Goal: Task Accomplishment & Management: Manage account settings

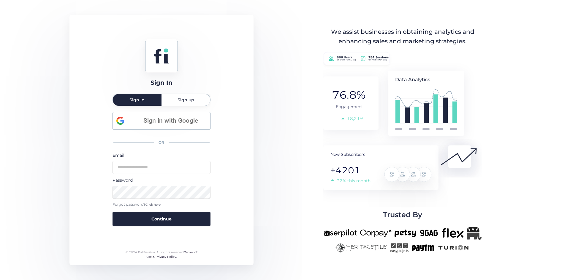
type input "**********"
click at [164, 216] on span "Continue" at bounding box center [161, 219] width 20 height 7
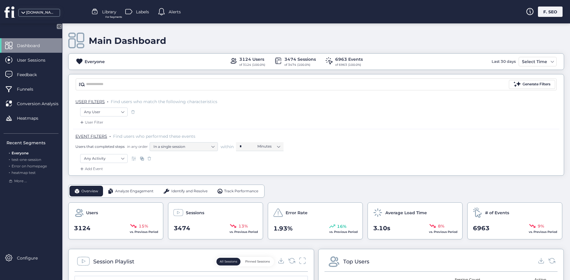
click at [551, 7] on div "F. SEO" at bounding box center [550, 12] width 25 height 10
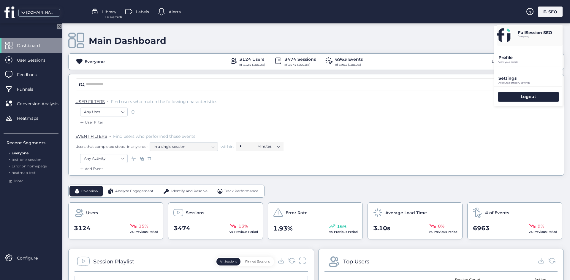
click at [512, 61] on p "View your profile" at bounding box center [530, 62] width 64 height 3
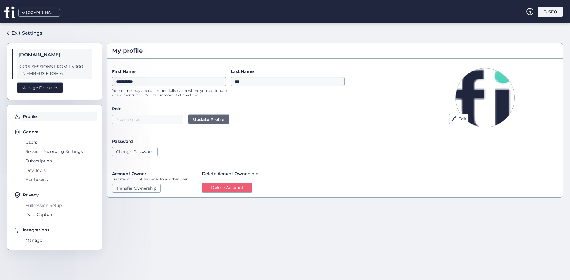
click at [48, 205] on span "Fullsession Setup" at bounding box center [60, 205] width 73 height 9
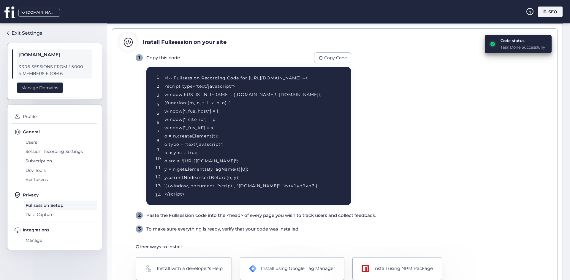
scroll to position [63, 0]
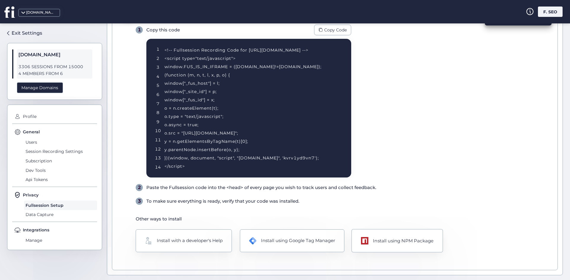
click at [379, 242] on div "Install using NPM Package" at bounding box center [403, 240] width 61 height 7
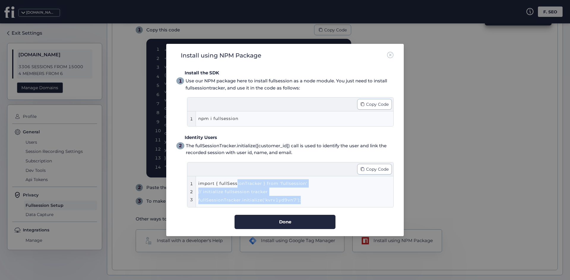
drag, startPoint x: 307, startPoint y: 201, endPoint x: 237, endPoint y: 187, distance: 71.8
click at [237, 187] on div "import { fullSessionTracker } from 'fullsession' // initialize fullsession trac…" at bounding box center [284, 192] width 172 height 25
click at [271, 202] on div "import { fullSessionTracker } from 'fullsession' // initialize fullsession trac…" at bounding box center [284, 192] width 172 height 25
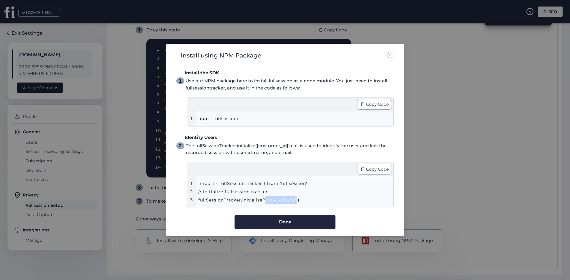
click at [271, 202] on div "import { fullSessionTracker } from 'fullsession' // initialize fullsession trac…" at bounding box center [284, 192] width 172 height 25
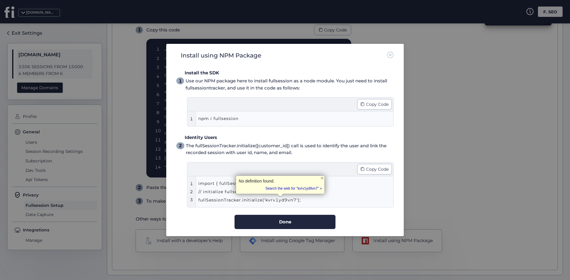
click at [232, 200] on div "import { fullSessionTracker } from 'fullsession' // initialize fullsession trac…" at bounding box center [284, 192] width 172 height 25
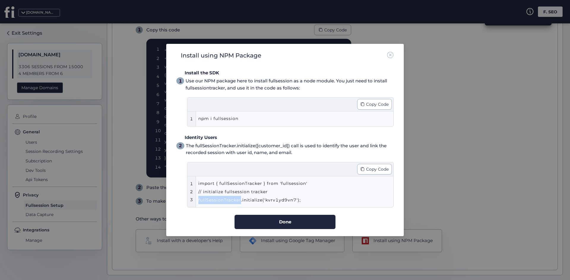
click at [231, 200] on div "import { fullSessionTracker } from 'fullsession' // initialize fullsession trac…" at bounding box center [284, 192] width 172 height 25
click at [282, 202] on div "import { fullSessionTracker } from 'fullsession' // initialize fullsession trac…" at bounding box center [284, 192] width 172 height 25
drag, startPoint x: 311, startPoint y: 197, endPoint x: 266, endPoint y: 199, distance: 44.9
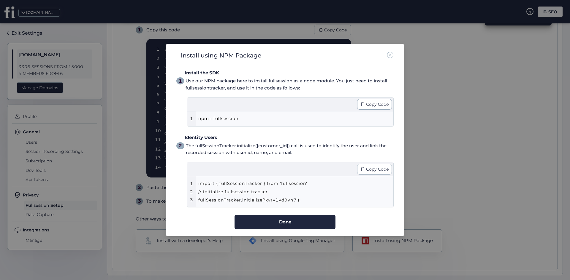
click at [311, 197] on div "import { fullSessionTracker } from 'fullsession' // initialize fullsession trac…" at bounding box center [284, 192] width 172 height 25
click at [261, 201] on div "import { fullSessionTracker } from 'fullsession' // initialize fullsession trac…" at bounding box center [284, 192] width 172 height 25
click at [274, 201] on div "import { fullSessionTracker } from 'fullsession' // initialize fullsession trac…" at bounding box center [284, 192] width 172 height 25
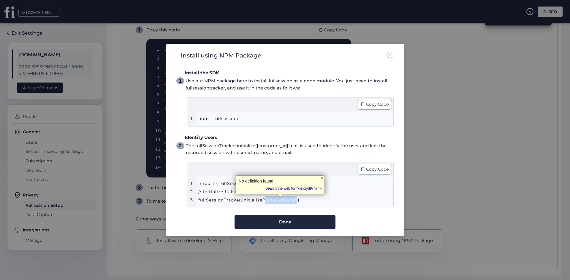
click at [283, 201] on div "import { fullSessionTracker } from 'fullsession' // initialize fullsession trac…" at bounding box center [284, 192] width 172 height 25
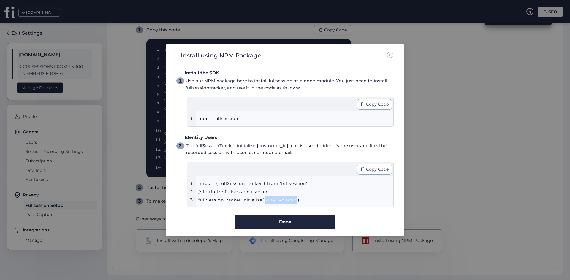
click at [283, 201] on div "import { fullSessionTracker } from 'fullsession' // initialize fullsession trac…" at bounding box center [284, 192] width 172 height 25
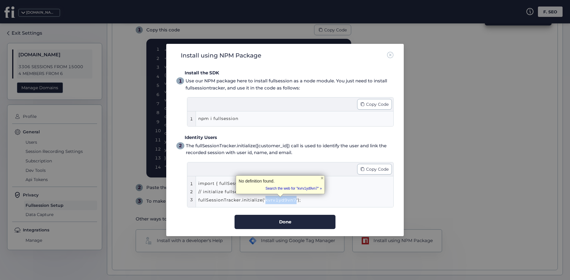
click at [283, 201] on div "import { fullSessionTracker } from 'fullsession' // initialize fullsession trac…" at bounding box center [284, 192] width 172 height 25
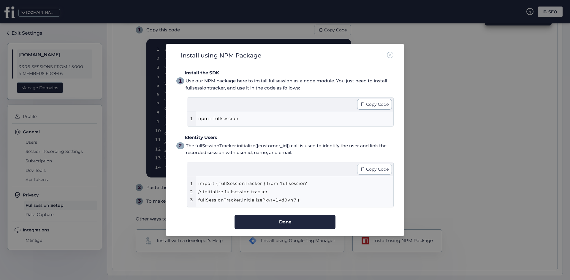
click at [278, 201] on div "import { fullSessionTracker } from 'fullsession' // initialize fullsession trac…" at bounding box center [284, 192] width 172 height 25
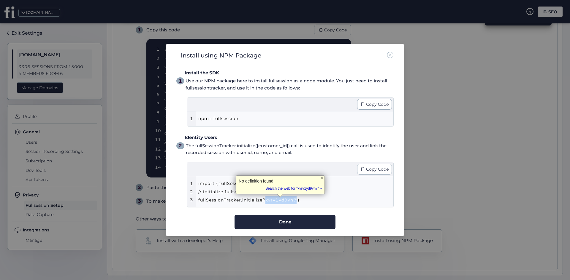
click at [278, 201] on div "import { fullSessionTracker } from 'fullsession' // initialize fullsession trac…" at bounding box center [284, 192] width 172 height 25
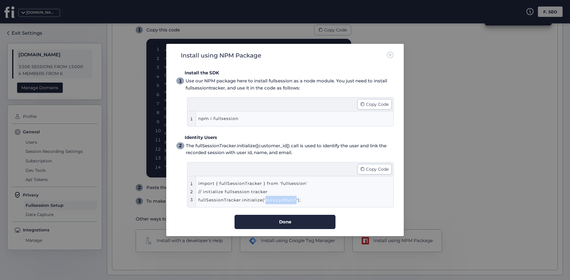
click at [278, 201] on div "import { fullSessionTracker } from 'fullsession' // initialize fullsession trac…" at bounding box center [284, 192] width 172 height 25
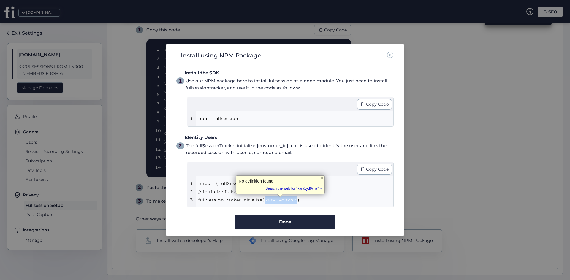
click at [271, 199] on div "import { fullSessionTracker } from 'fullsession' // initialize fullsession trac…" at bounding box center [284, 192] width 172 height 25
click at [240, 203] on div "import { fullSessionTracker } from 'fullsession' // initialize fullsession trac…" at bounding box center [284, 192] width 172 height 25
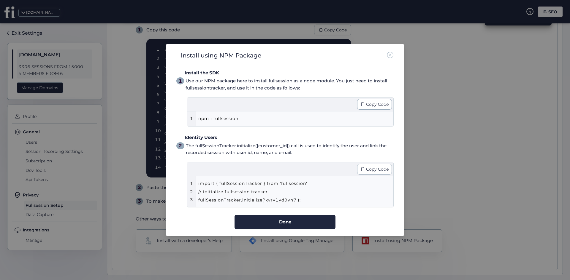
click at [281, 199] on div "import { fullSessionTracker } from 'fullsession' // initialize fullsession trac…" at bounding box center [284, 192] width 172 height 25
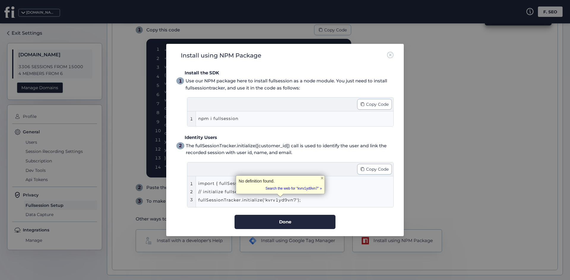
click at [264, 203] on div "import { fullSessionTracker } from 'fullsession' // initialize fullsession trac…" at bounding box center [284, 192] width 172 height 25
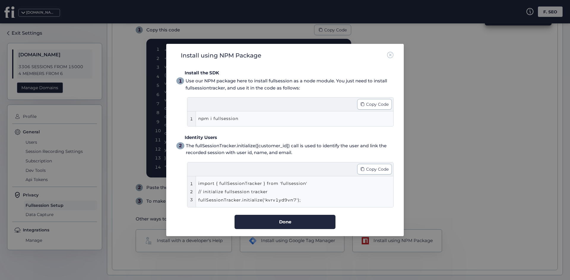
click at [282, 200] on div "import { fullSessionTracker } from 'fullsession' // initialize fullsession trac…" at bounding box center [284, 192] width 172 height 25
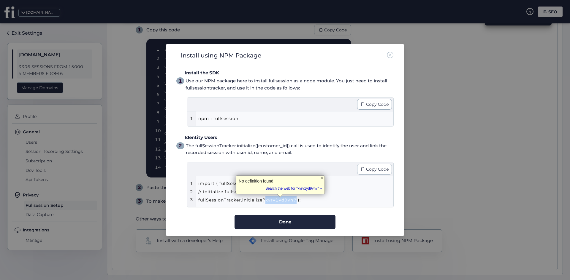
click at [280, 206] on div "import { fullSessionTracker } from 'fullsession' // initialize fullsession trac…" at bounding box center [295, 192] width 195 height 31
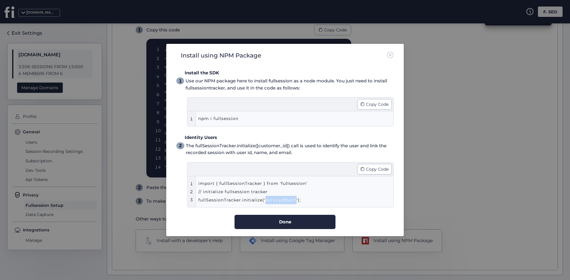
drag, startPoint x: 300, startPoint y: 200, endPoint x: 195, endPoint y: 182, distance: 106.3
click at [193, 180] on div "1 2 3 import { fullSessionTracker } from 'fullsession' // initialize fullsessio…" at bounding box center [290, 192] width 206 height 31
click at [215, 183] on div "import { fullSessionTracker } from 'fullsession' // initialize fullsession trac…" at bounding box center [284, 192] width 172 height 25
click at [471, 85] on nz-modal-container "Install using NPM Package Install the SDK 1 Use our NPM package here to install…" at bounding box center [285, 140] width 570 height 280
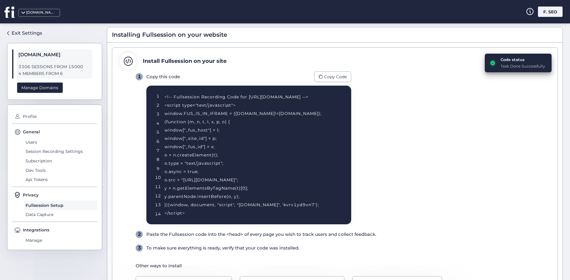
scroll to position [0, 0]
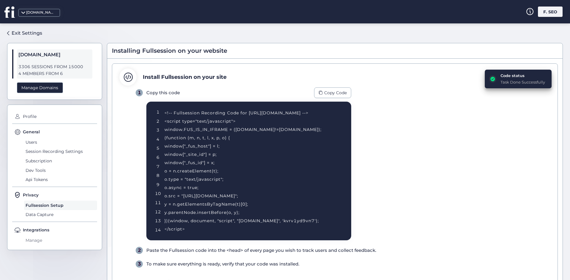
click at [38, 240] on span "Manage" at bounding box center [60, 240] width 73 height 9
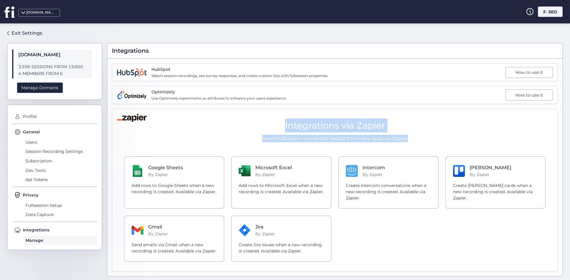
drag, startPoint x: 249, startPoint y: 115, endPoint x: 411, endPoint y: 139, distance: 163.2
click at [411, 139] on div "Integrations via Zapier Send FullSession converted sessions to many apps via Za…" at bounding box center [335, 191] width 436 height 158
click at [411, 139] on p "Send FullSession converted sessions to many apps via Zapier." at bounding box center [334, 138] width 421 height 7
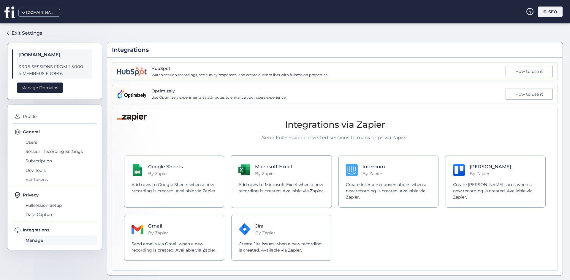
scroll to position [1, 0]
click at [190, 182] on p "Add rows to Google Sheets when a new recording is created. Available via Zapier." at bounding box center [174, 188] width 86 height 12
click at [41, 18] on div "[DOMAIN_NAME]" at bounding box center [42, 11] width 85 height 23
click at [12, 15] on icon at bounding box center [8, 12] width 9 height 11
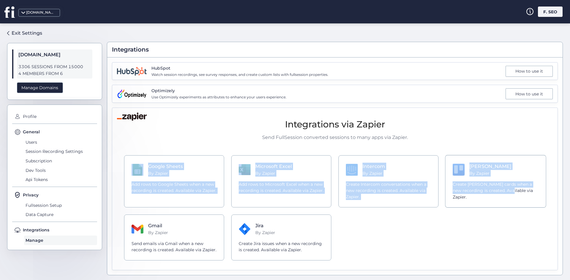
drag, startPoint x: 446, startPoint y: 132, endPoint x: 516, endPoint y: 191, distance: 91.6
click at [515, 204] on div "Integrations via Zapier Send FullSession converted sessions to many apps via Za…" at bounding box center [335, 189] width 436 height 158
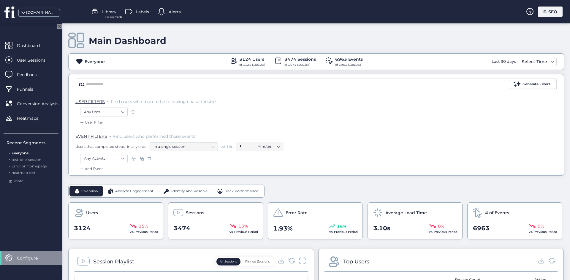
click at [397, 221] on div "Average Load Time 3.10s 8% vs. Previous Period" at bounding box center [414, 221] width 95 height 37
